Goal: Task Accomplishment & Management: Complete application form

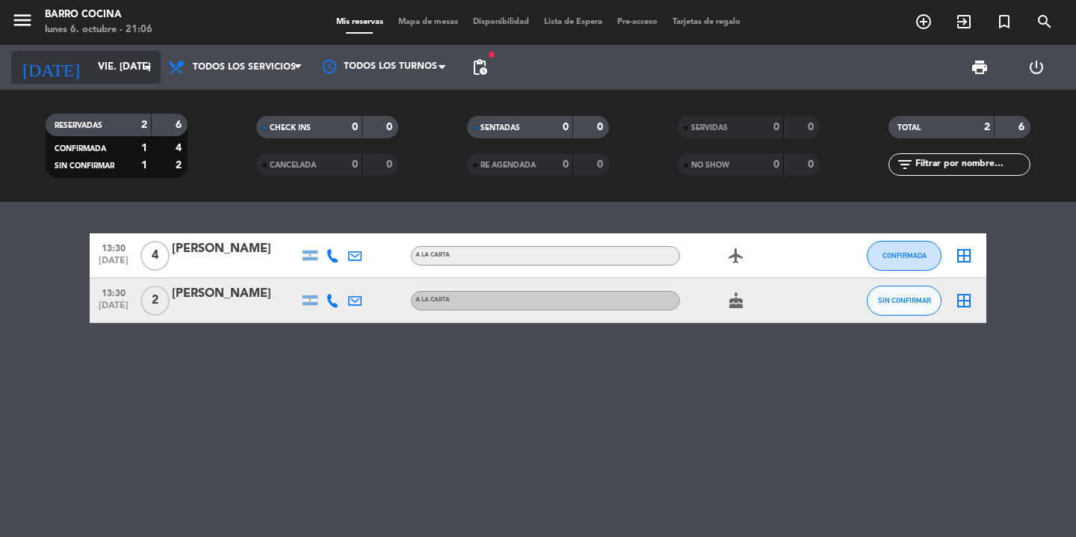
click at [105, 67] on input "vie. [DATE]" at bounding box center [156, 67] width 132 height 27
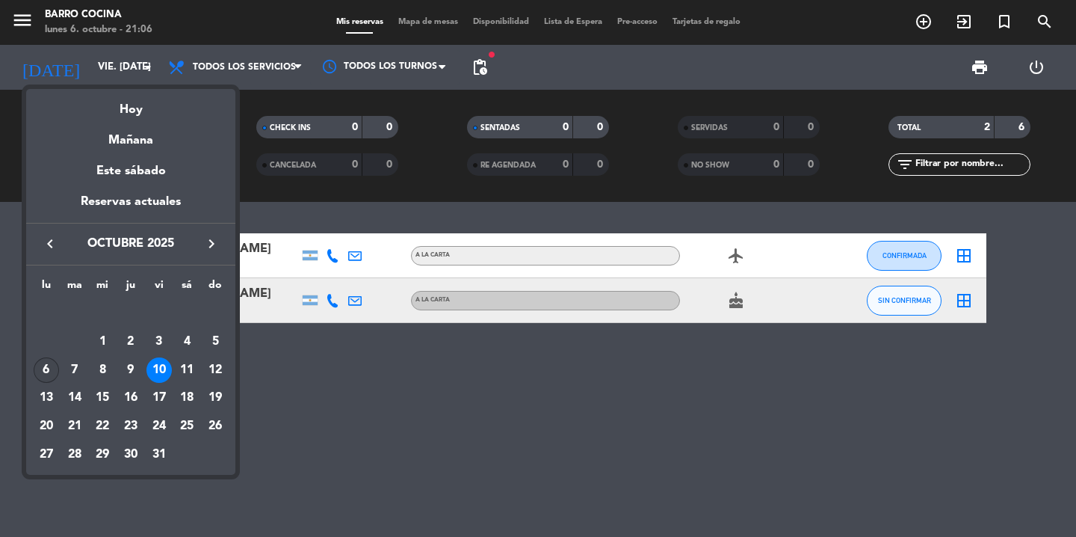
click at [46, 371] on div "6" at bounding box center [46, 369] width 25 height 25
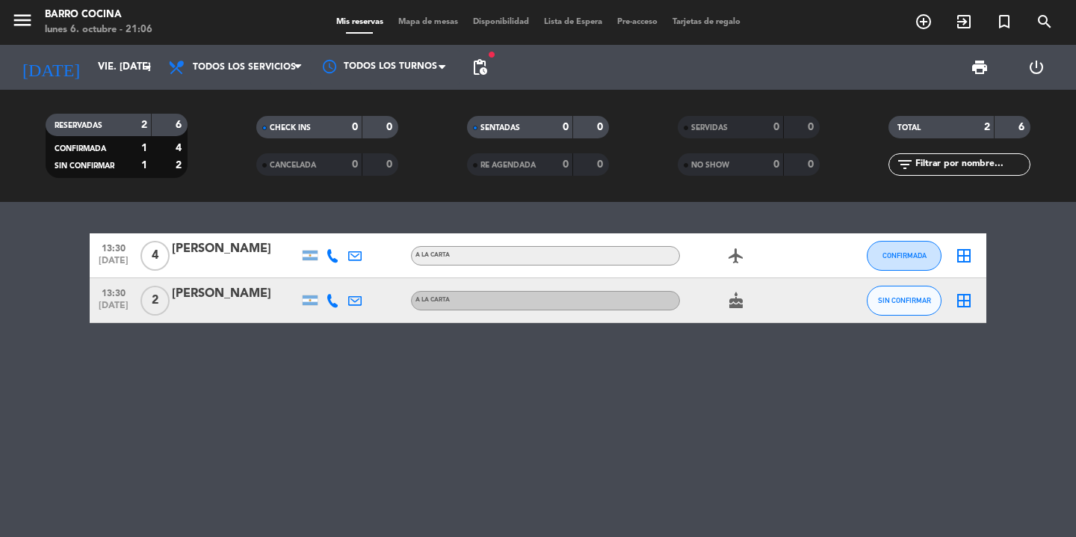
type input "lun. [DATE]"
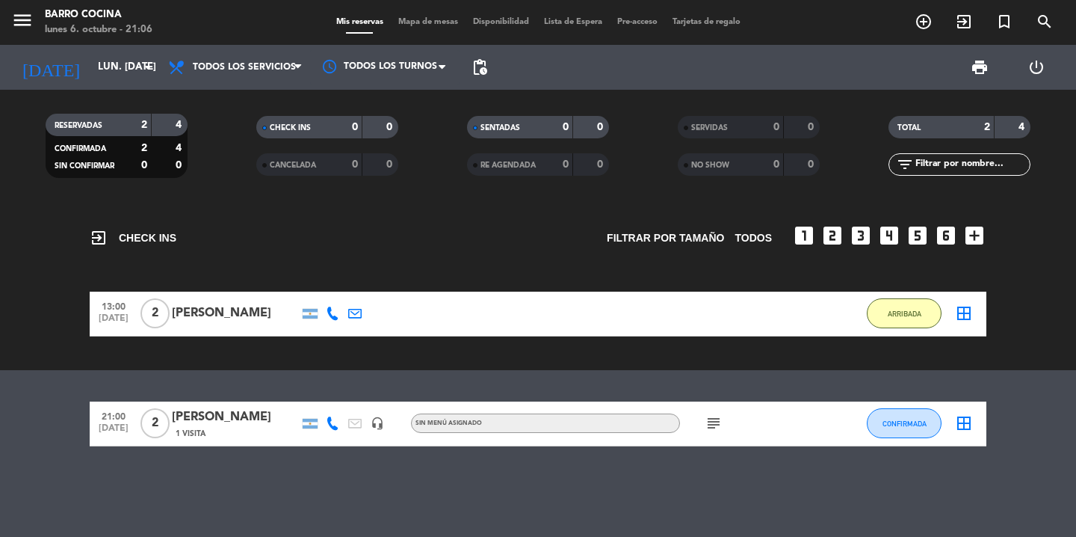
click at [718, 420] on icon "subject" at bounding box center [714, 423] width 18 height 18
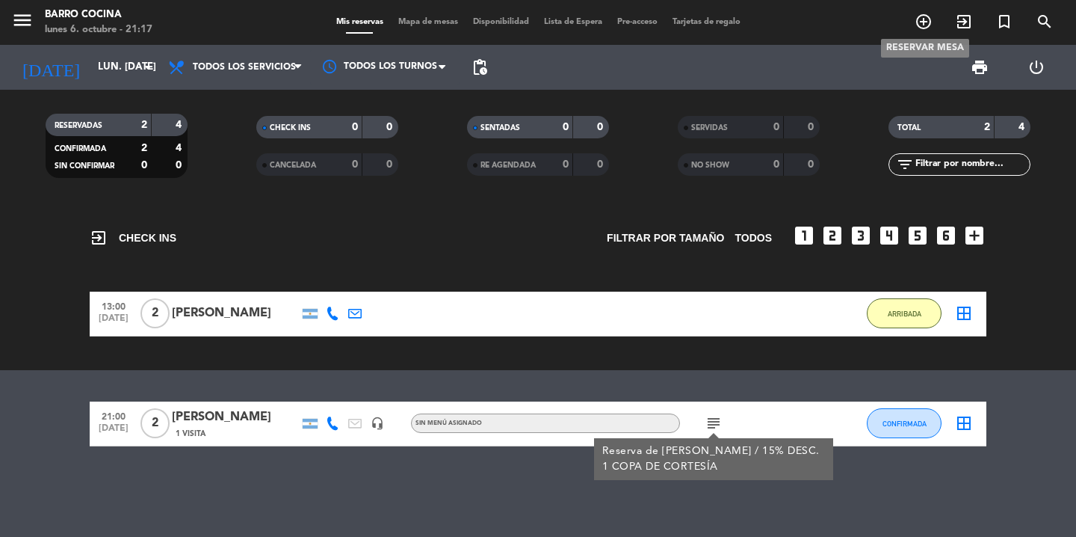
click at [928, 22] on icon "add_circle_outline" at bounding box center [924, 22] width 18 height 18
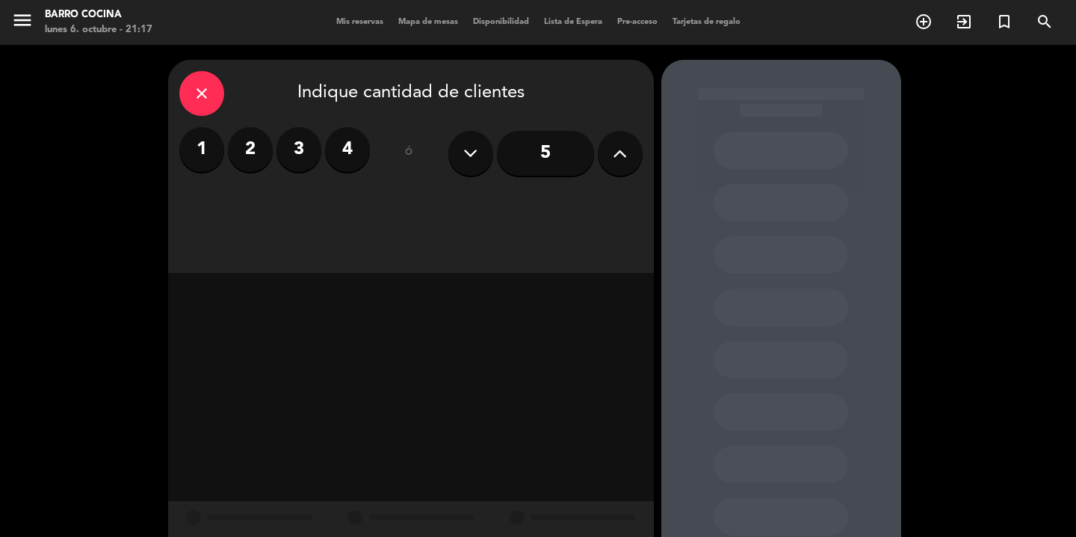
click at [626, 148] on button at bounding box center [620, 153] width 45 height 45
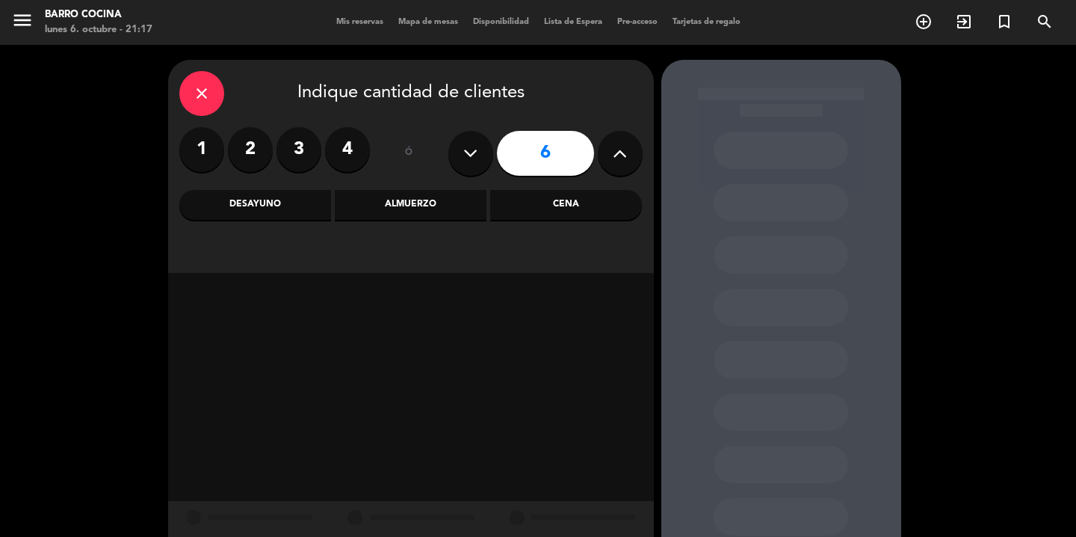
click at [629, 150] on button at bounding box center [620, 153] width 45 height 45
click at [434, 211] on div "Almuerzo" at bounding box center [411, 205] width 152 height 30
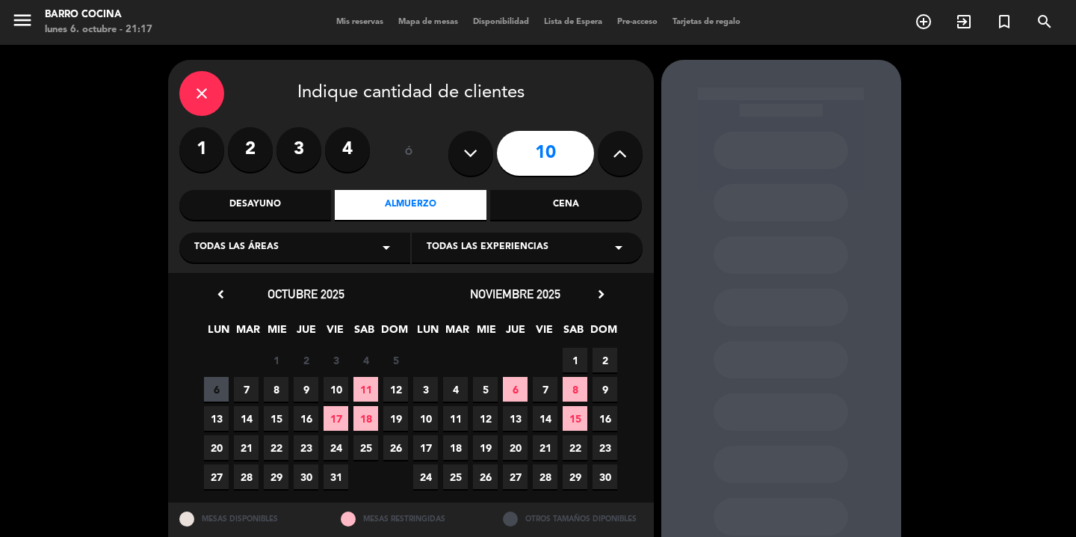
click at [490, 156] on button at bounding box center [470, 153] width 45 height 45
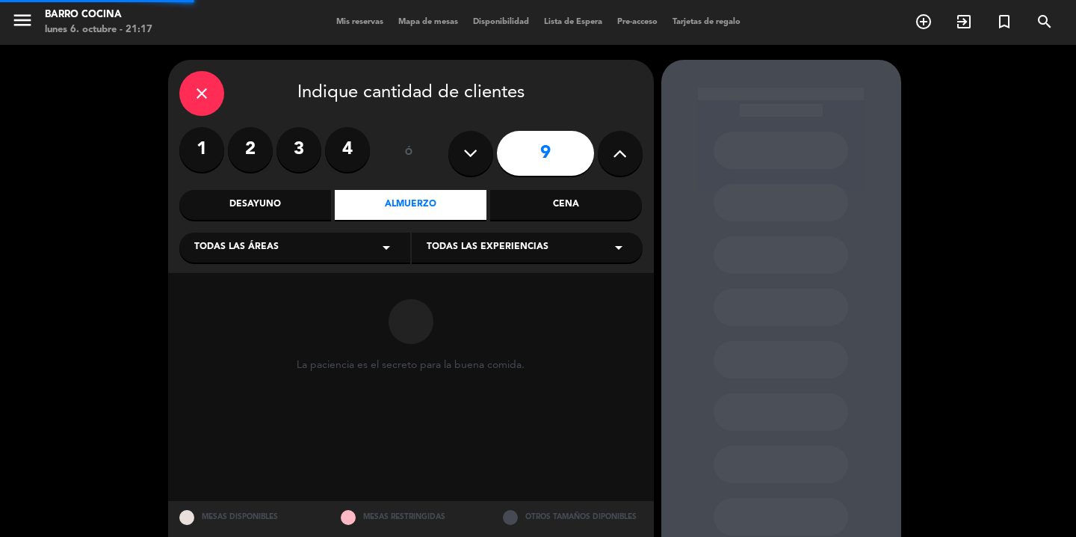
click at [490, 156] on button at bounding box center [470, 153] width 45 height 45
click at [490, 157] on button at bounding box center [470, 153] width 45 height 45
type input "6"
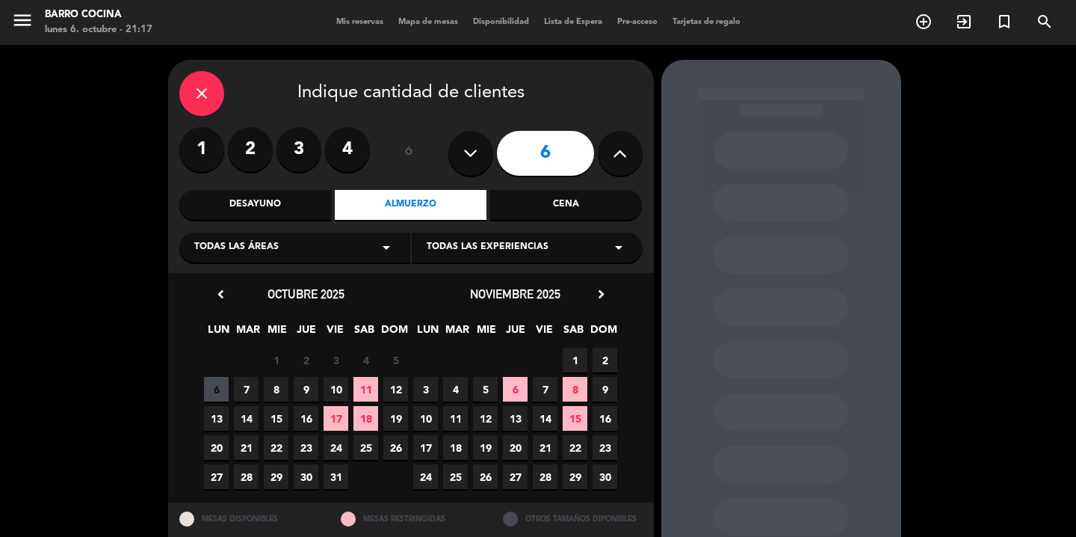
click at [342, 393] on span "10" at bounding box center [336, 389] width 25 height 25
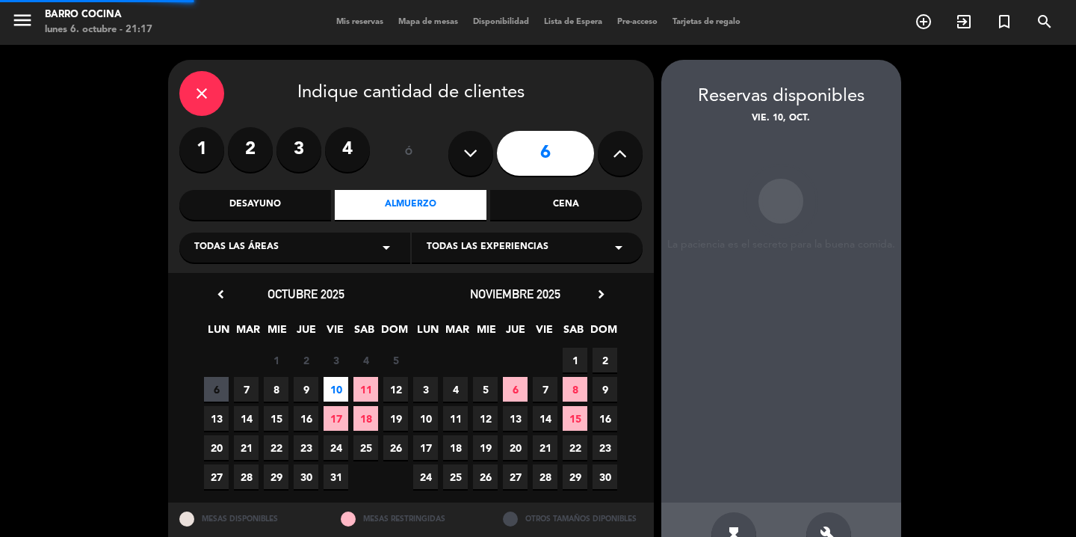
scroll to position [44, 0]
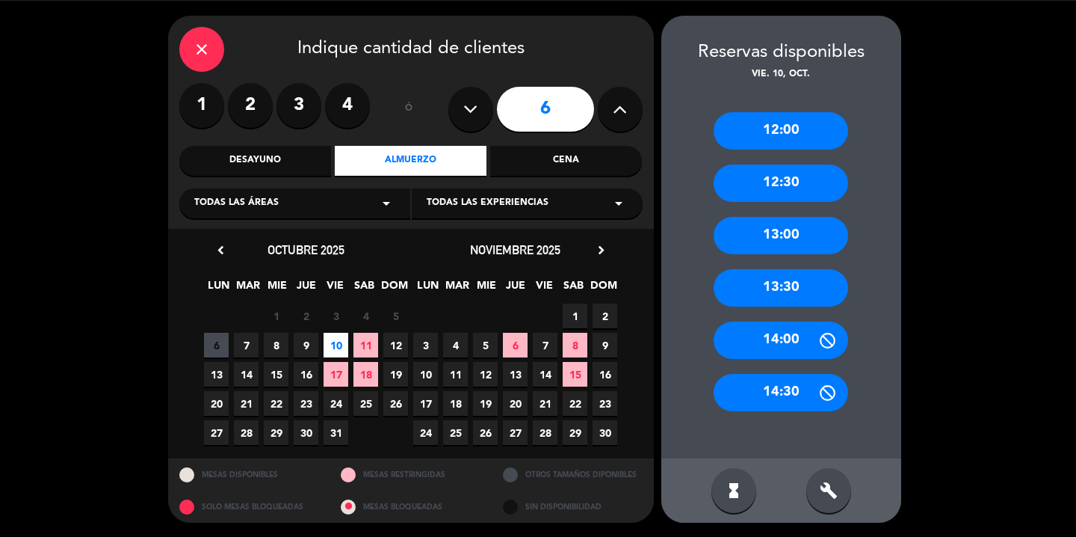
click at [789, 296] on div "13:30" at bounding box center [781, 287] width 135 height 37
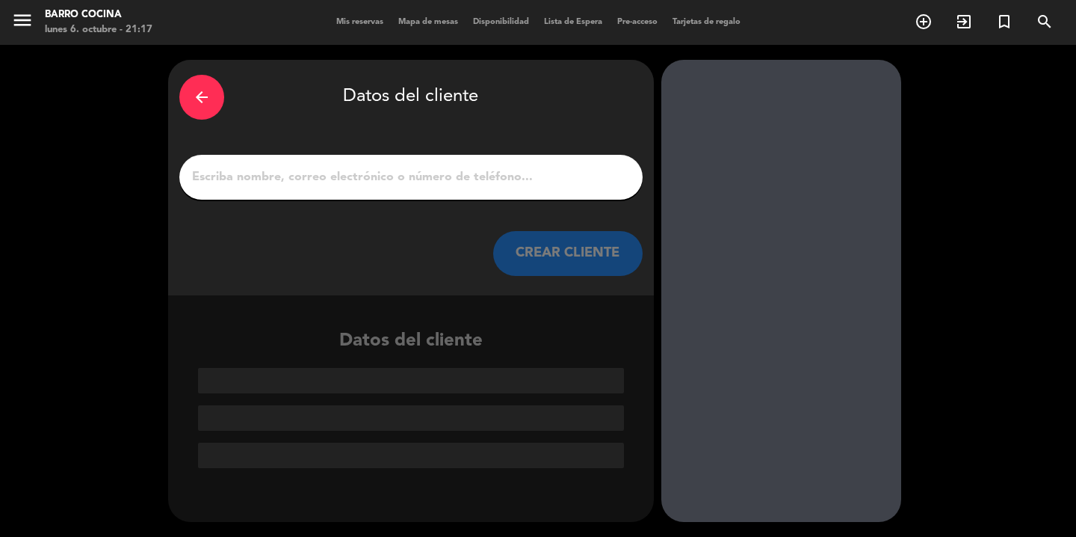
scroll to position [0, 0]
click at [555, 185] on input "1" at bounding box center [411, 177] width 441 height 21
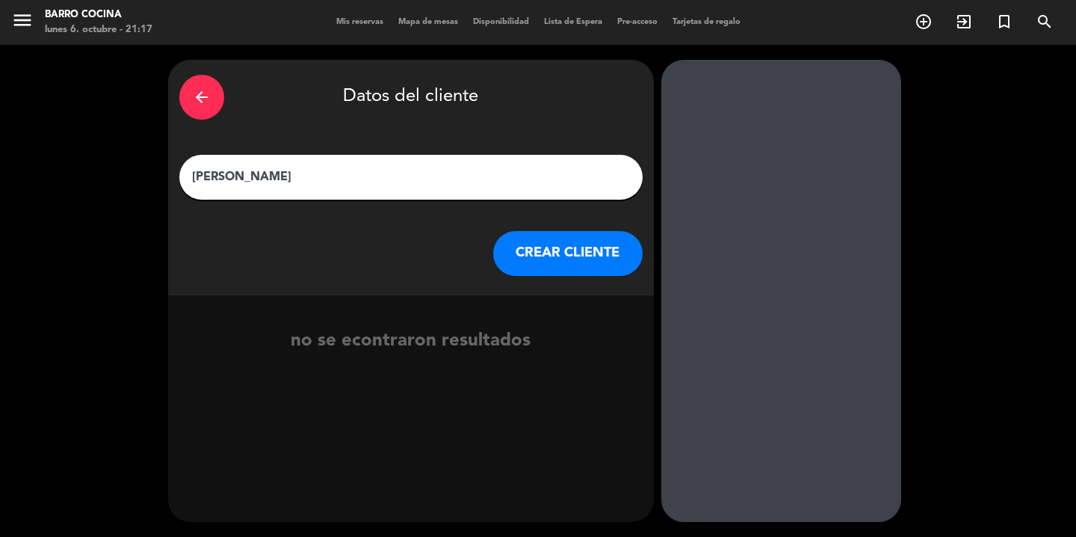
type input "[PERSON_NAME]"
click at [583, 240] on button "CREAR CLIENTE" at bounding box center [567, 253] width 149 height 45
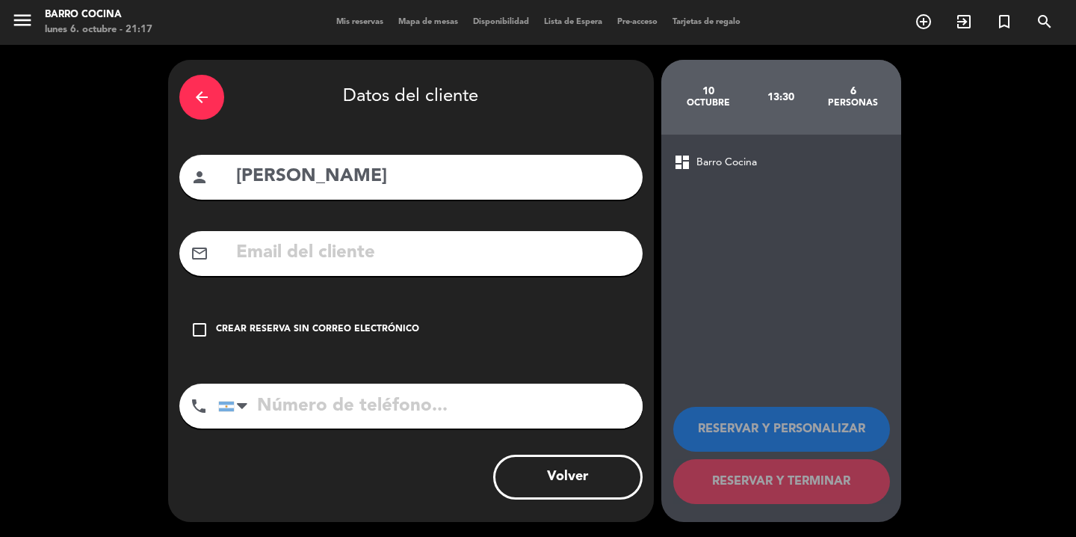
click at [266, 324] on div "Crear reserva sin correo electrónico" at bounding box center [317, 329] width 203 height 15
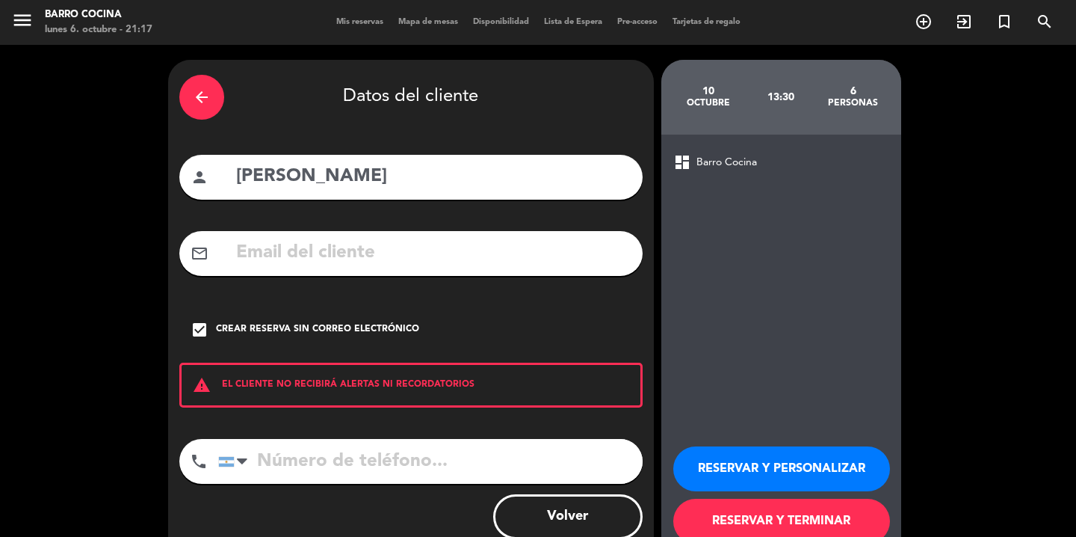
click at [768, 460] on button "RESERVAR Y PERSONALIZAR" at bounding box center [781, 468] width 217 height 45
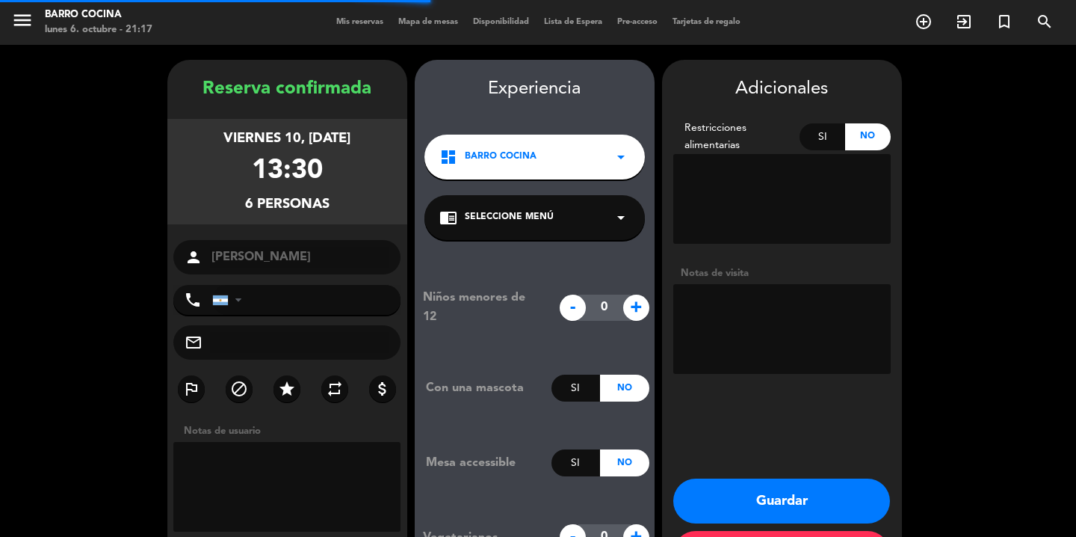
scroll to position [60, 0]
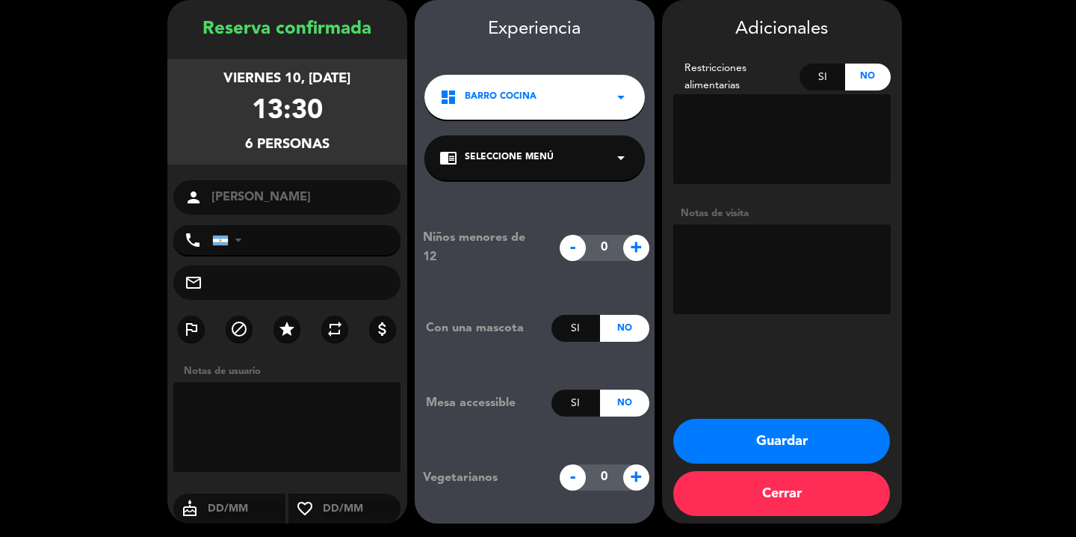
click at [731, 230] on textarea at bounding box center [782, 269] width 218 height 90
type textarea "20% de descuento"
click at [800, 439] on button "Guardar" at bounding box center [781, 441] width 217 height 45
